Goal: Information Seeking & Learning: Learn about a topic

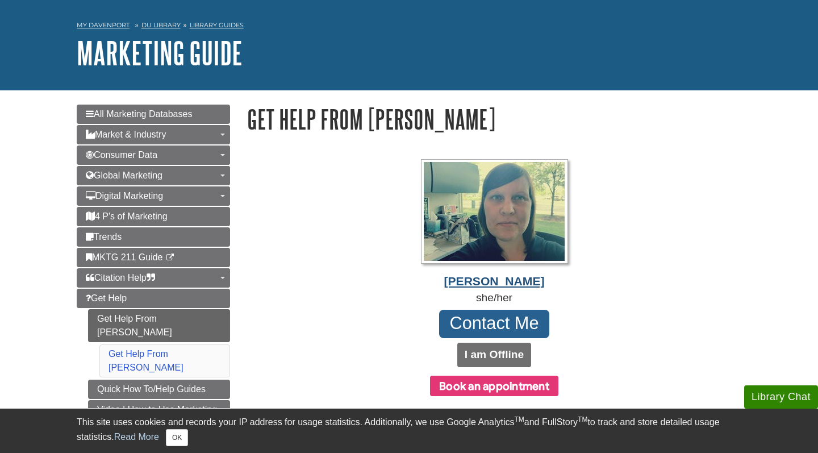
scroll to position [39, 0]
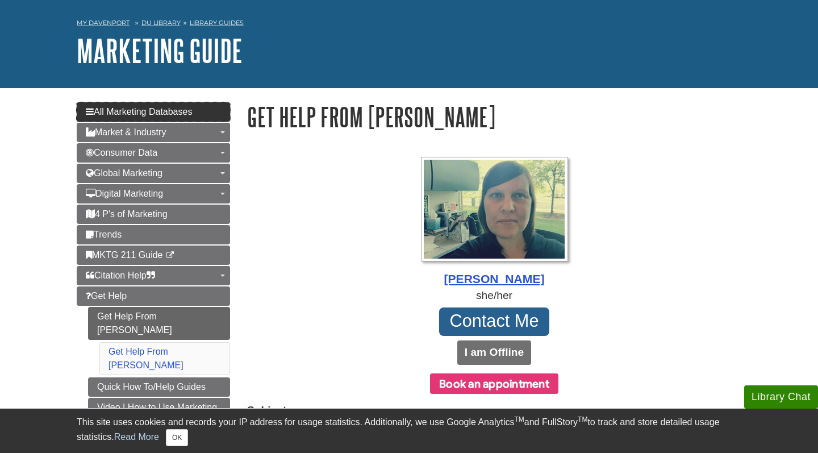
click at [186, 111] on span "All Marketing Databases" at bounding box center [139, 112] width 106 height 10
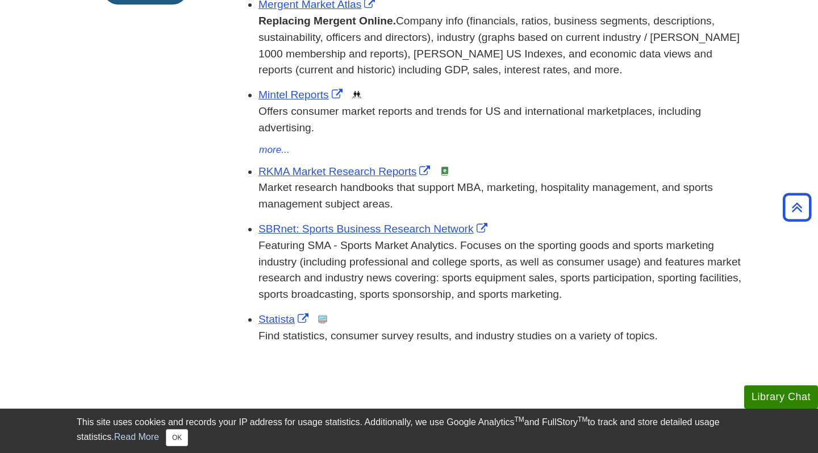
scroll to position [425, 0]
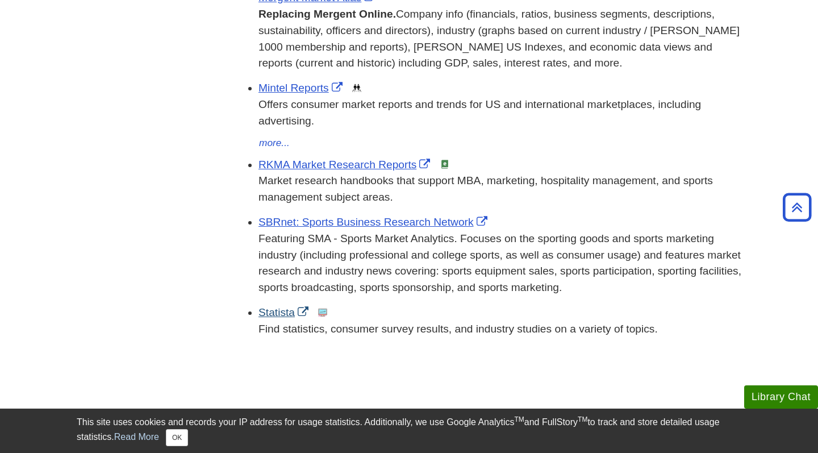
click at [275, 306] on link "Statista" at bounding box center [284, 312] width 53 height 12
click at [271, 306] on link "Statista" at bounding box center [284, 312] width 53 height 12
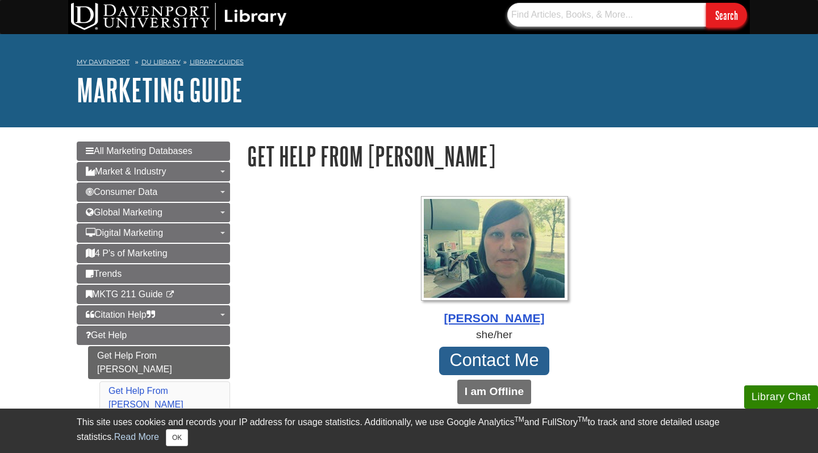
click at [542, 15] on input "text" at bounding box center [606, 15] width 199 height 24
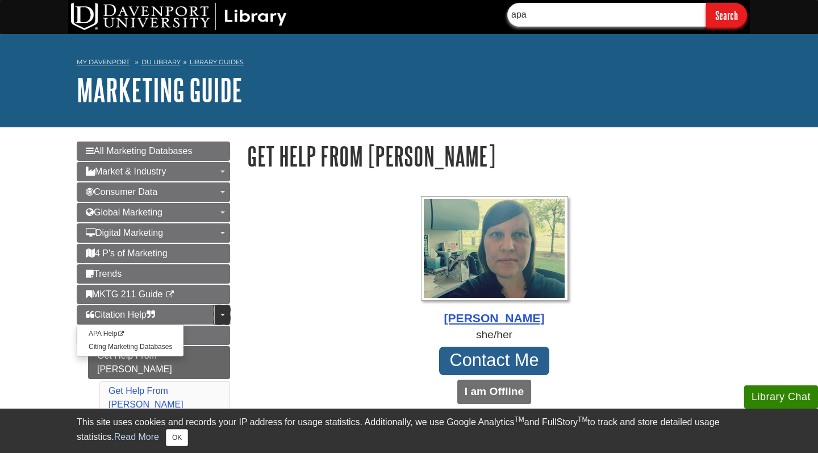
type input "apa"
click at [220, 321] on link "Toggle Dropdown" at bounding box center [222, 314] width 16 height 19
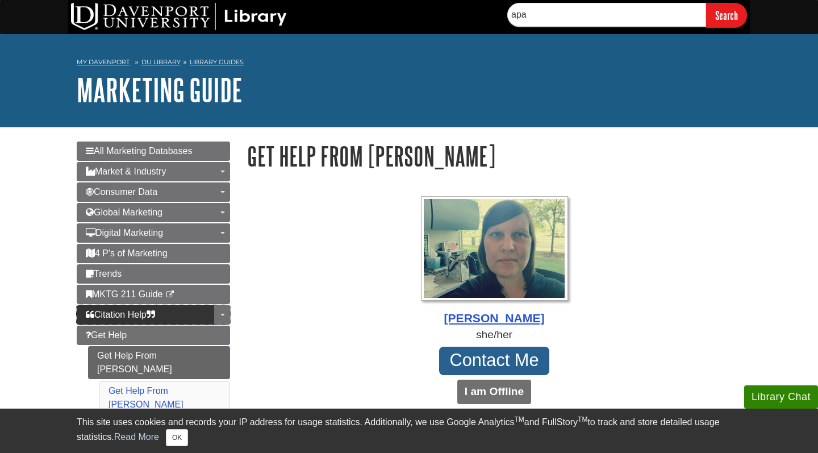
click at [183, 318] on link "Citation Help" at bounding box center [153, 314] width 153 height 19
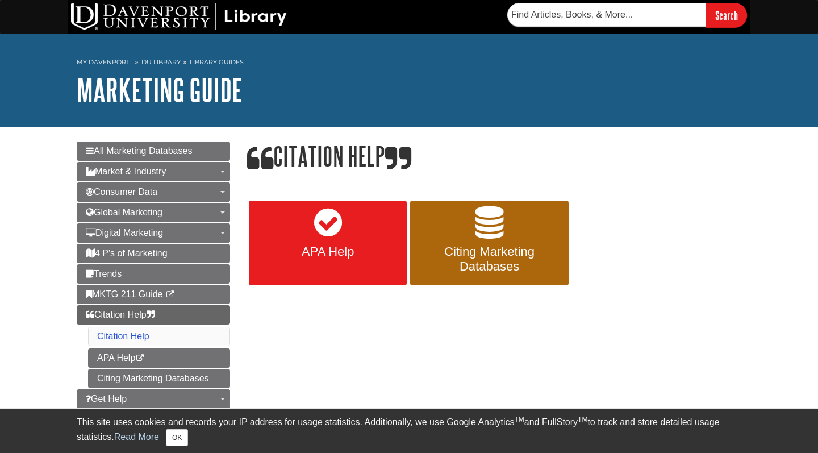
click at [364, 207] on link "APA Help" at bounding box center [328, 242] width 158 height 85
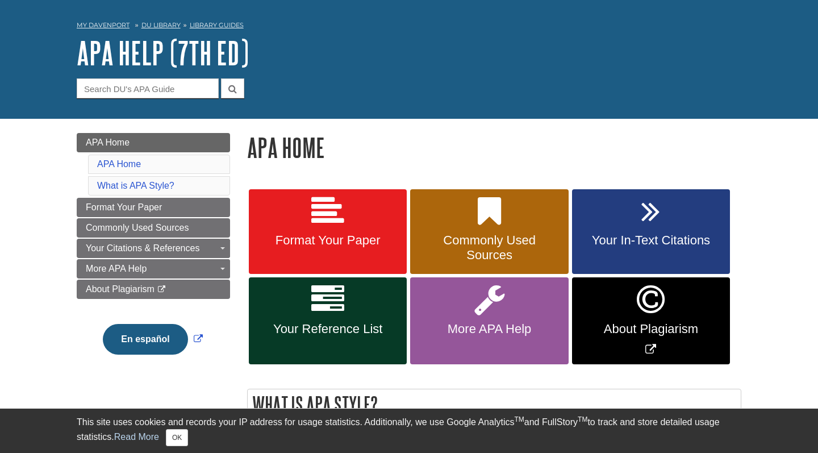
scroll to position [45, 0]
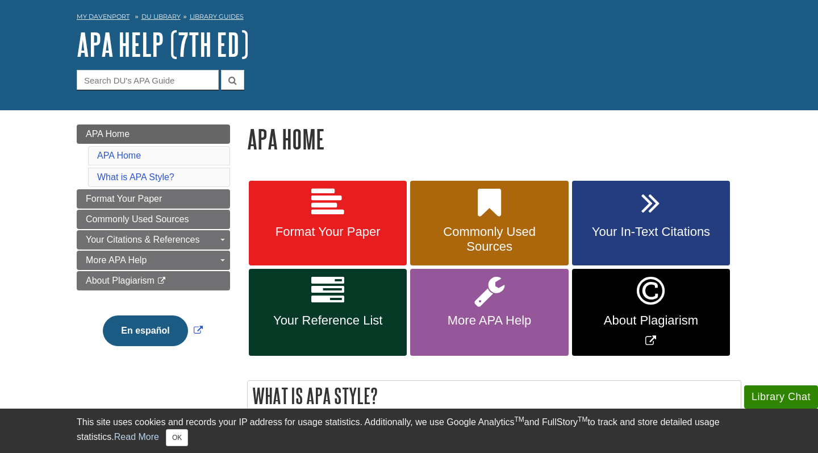
click at [340, 217] on icon at bounding box center [327, 202] width 33 height 33
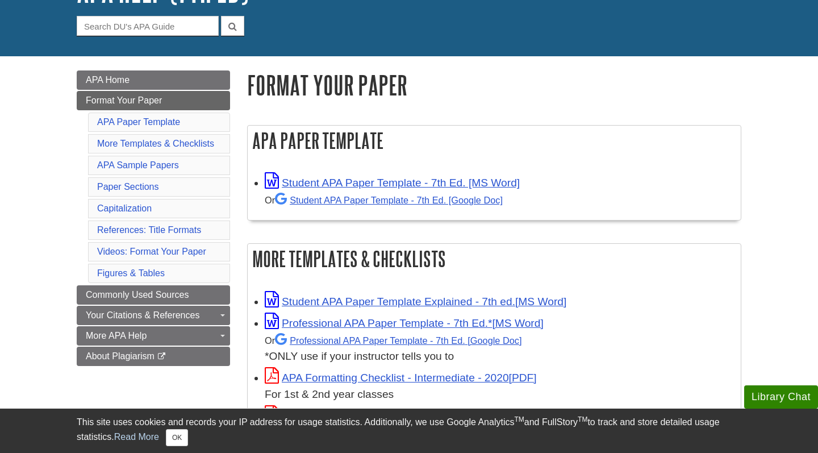
scroll to position [101, 0]
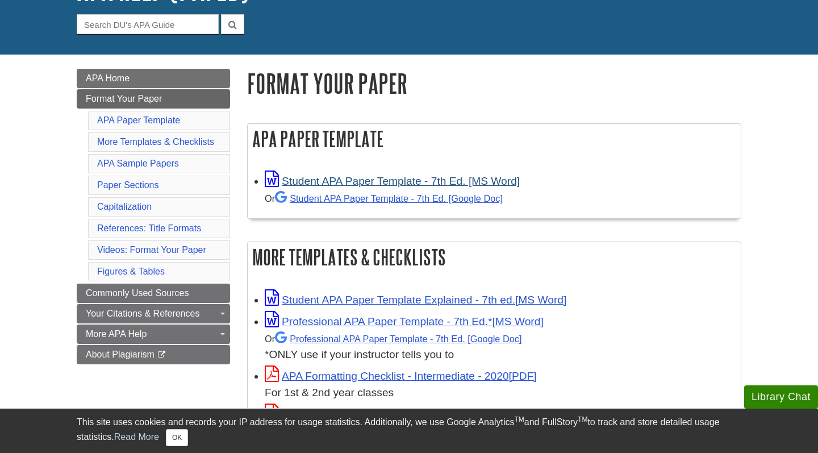
click at [406, 179] on link "Student APA Paper Template - 7th Ed. [MS Word]" at bounding box center [392, 181] width 255 height 12
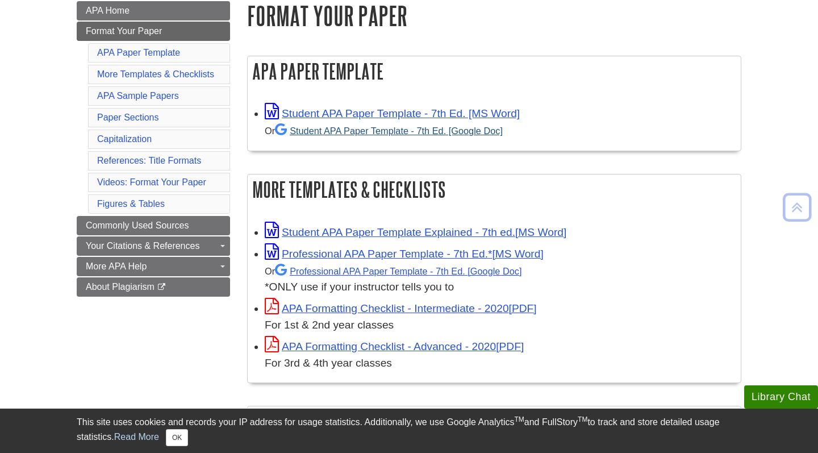
scroll to position [170, 0]
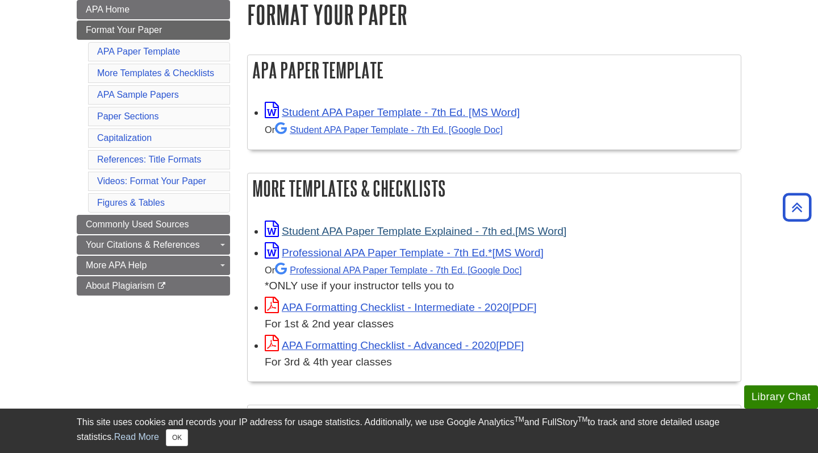
click at [420, 228] on link "Student APA Paper Template Explained - 7th ed." at bounding box center [416, 231] width 302 height 12
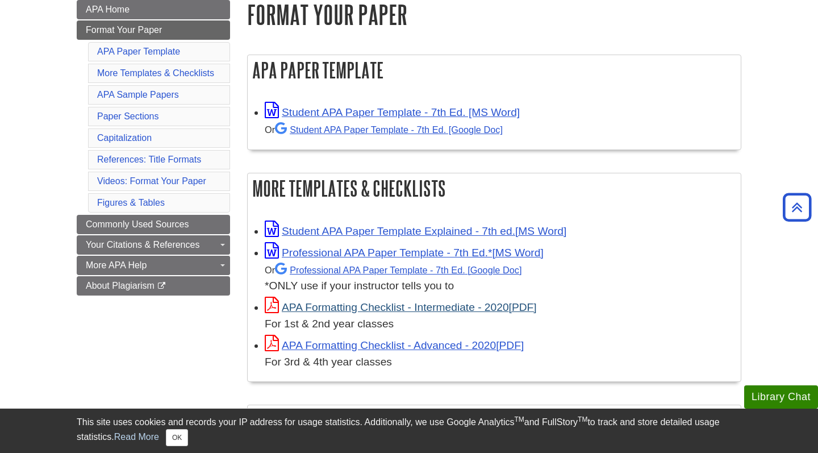
click at [402, 306] on link "APA Formatting Checklist - Intermediate - 2020" at bounding box center [401, 307] width 272 height 12
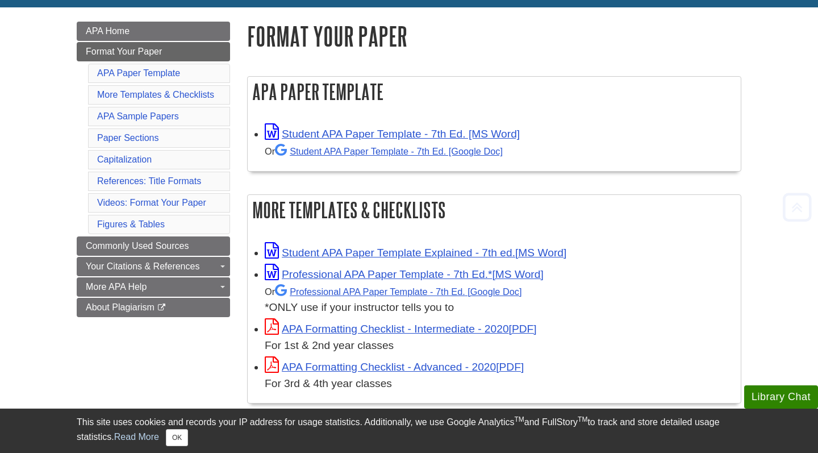
scroll to position [147, 0]
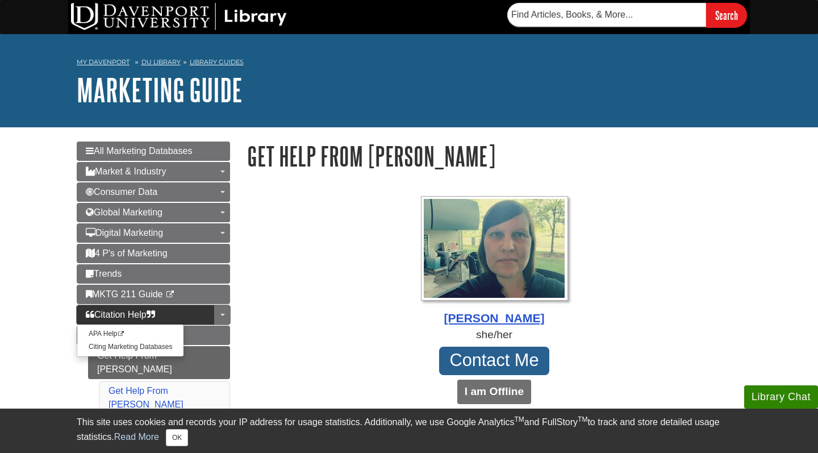
click at [136, 312] on span "Citation Help" at bounding box center [120, 315] width 69 height 10
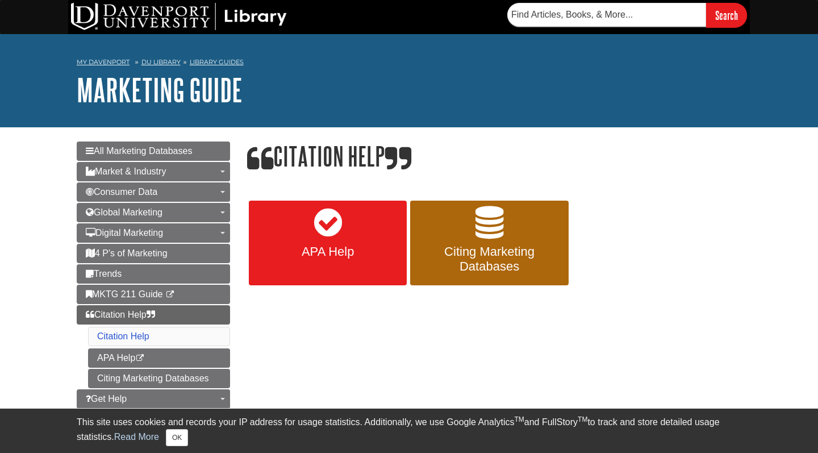
click at [299, 233] on link "APA Help" at bounding box center [328, 242] width 158 height 85
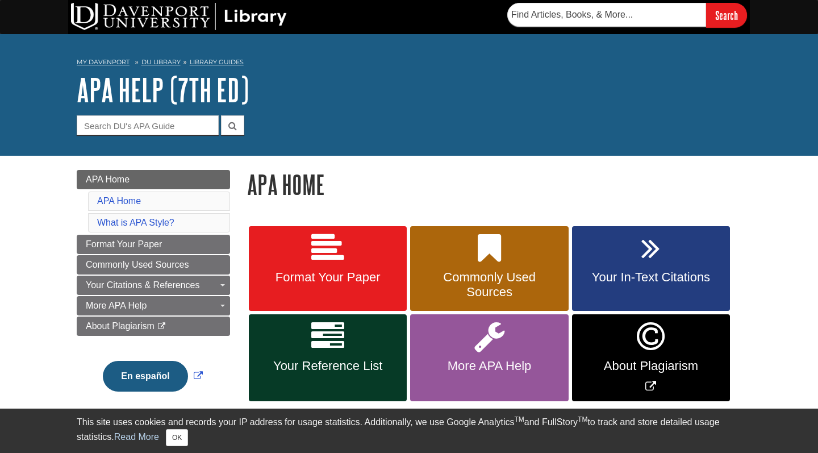
click at [348, 262] on link "Format Your Paper" at bounding box center [328, 268] width 158 height 85
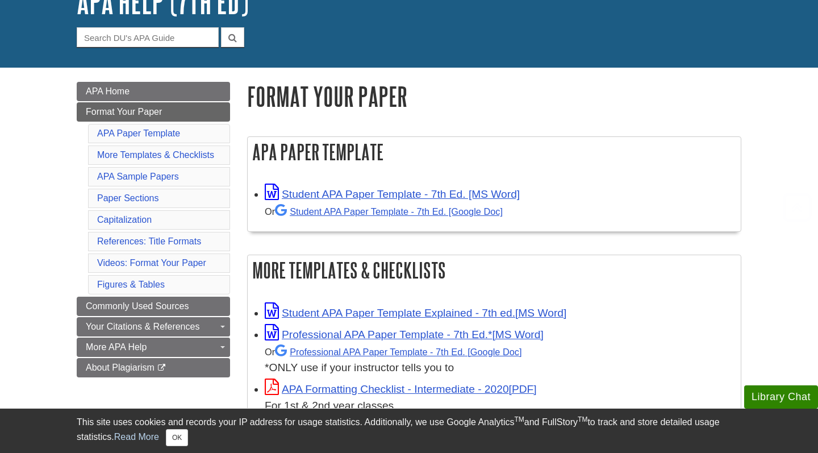
scroll to position [207, 0]
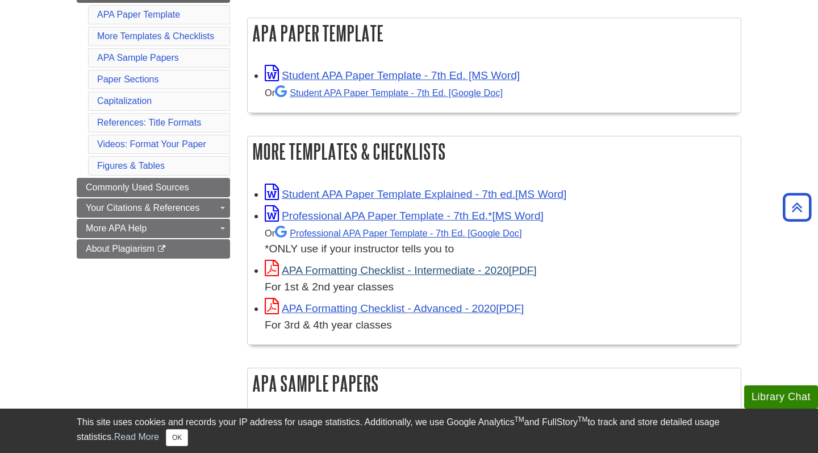
click at [371, 266] on link "APA Formatting Checklist - Intermediate - 2020" at bounding box center [401, 270] width 272 height 12
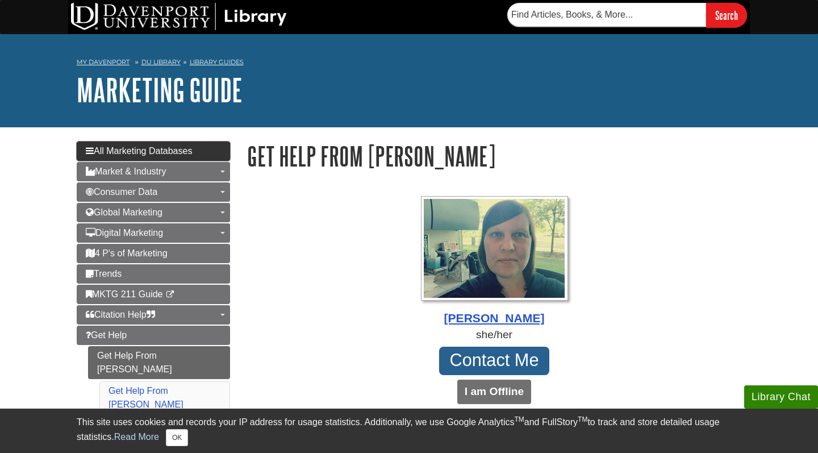
click at [170, 151] on span "All Marketing Databases" at bounding box center [139, 151] width 106 height 10
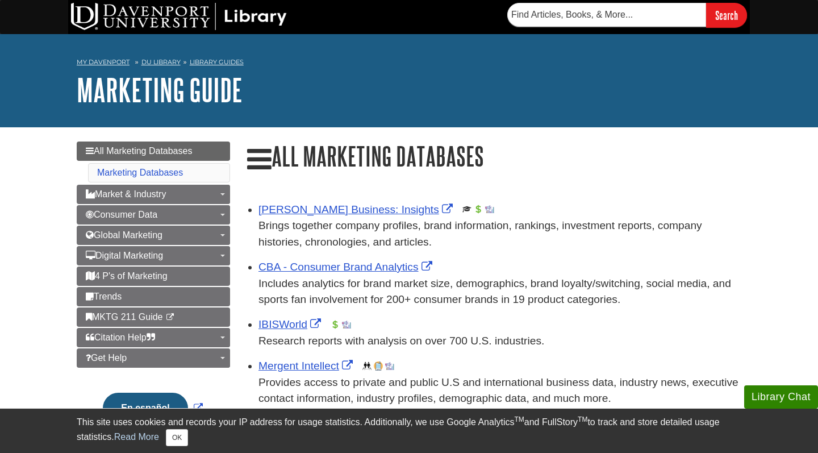
click at [285, 316] on div "IBISWorld This link opens in a new window Research reports with analysis on ove…" at bounding box center [499, 332] width 483 height 33
click at [275, 321] on link "IBISWorld" at bounding box center [290, 324] width 65 height 12
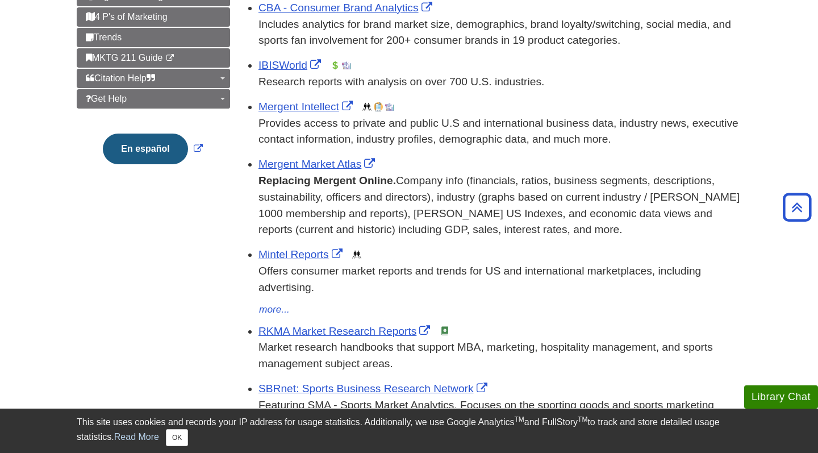
scroll to position [286, 0]
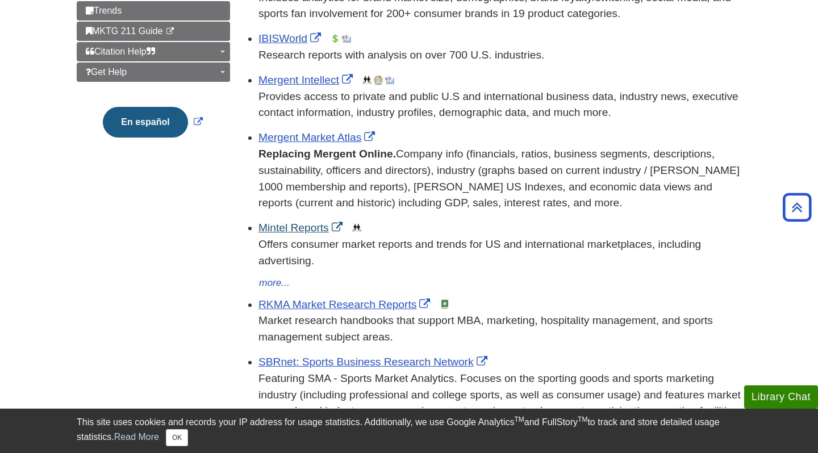
click at [304, 222] on link "Mintel Reports" at bounding box center [301, 227] width 87 height 12
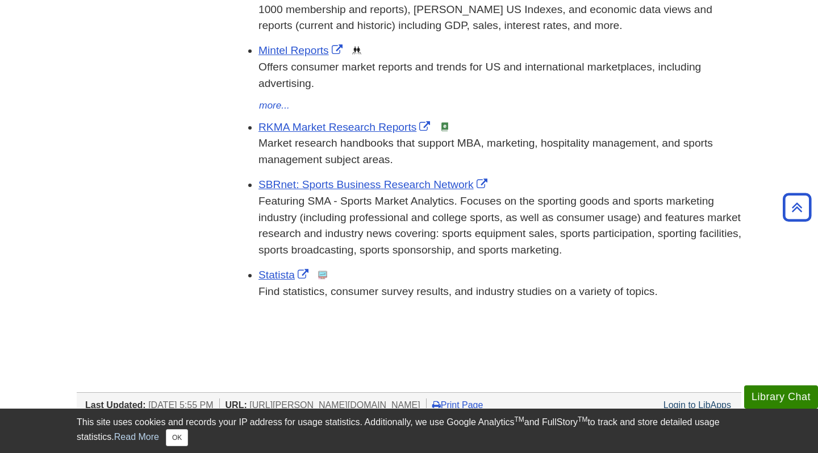
scroll to position [501, 0]
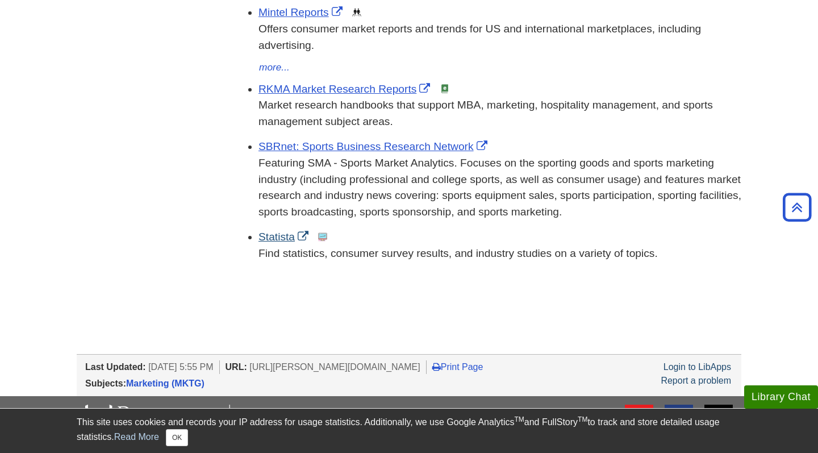
click at [272, 231] on link "Statista" at bounding box center [284, 237] width 53 height 12
